Goal: Transaction & Acquisition: Book appointment/travel/reservation

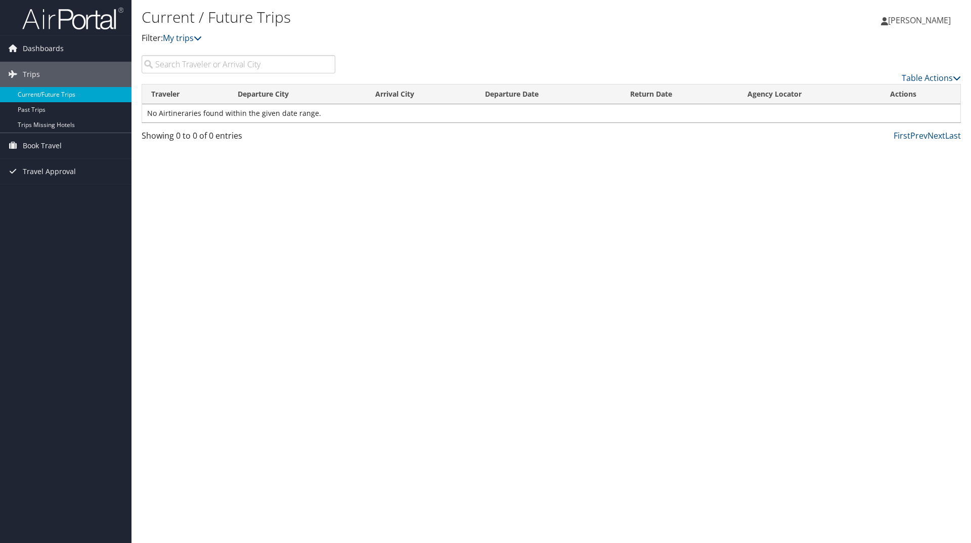
click at [36, 91] on link "Current/Future Trips" at bounding box center [65, 94] width 131 height 15
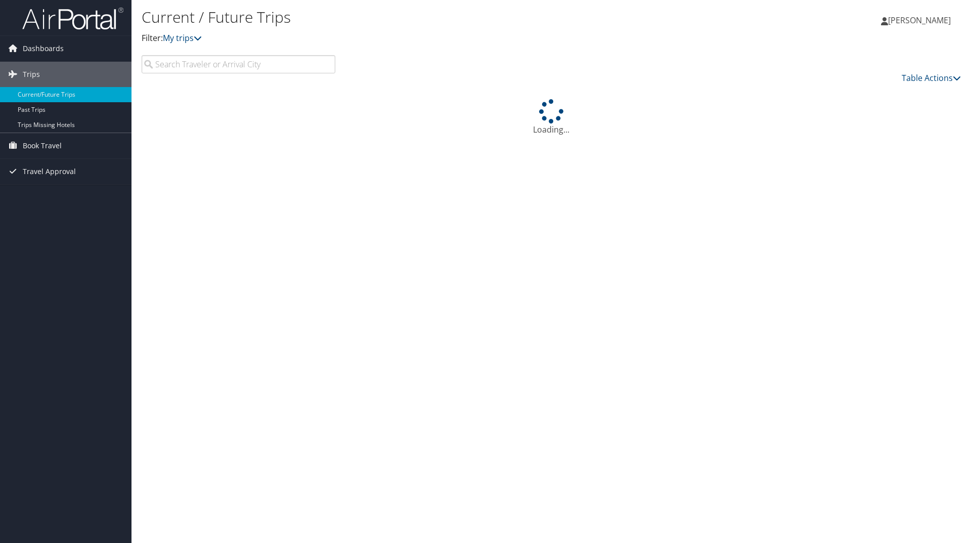
click at [93, 38] on link "Dashboards" at bounding box center [65, 48] width 131 height 25
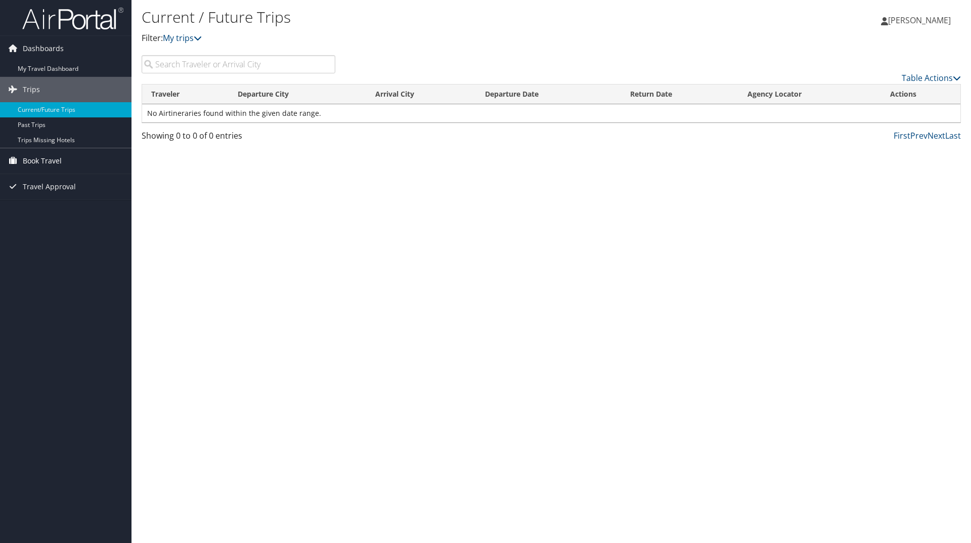
click at [62, 159] on link "Book Travel" at bounding box center [65, 160] width 131 height 25
click at [50, 208] on link "Book/Manage Online Trips" at bounding box center [65, 211] width 131 height 15
